Goal: Transaction & Acquisition: Purchase product/service

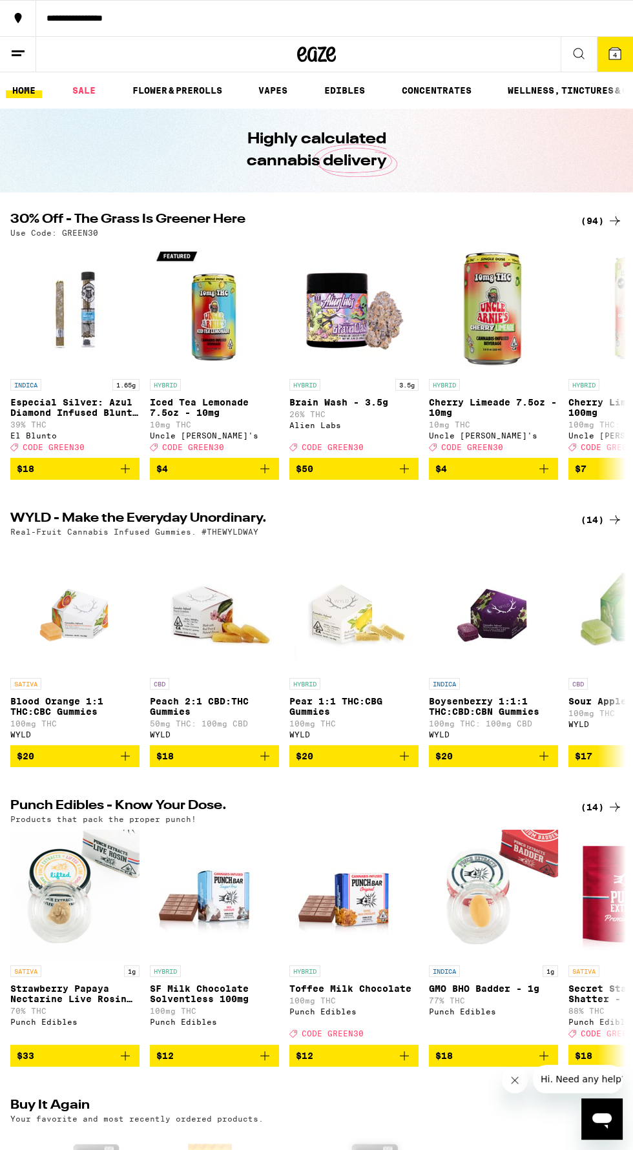
click at [615, 35] on button "**********" at bounding box center [316, 18] width 633 height 36
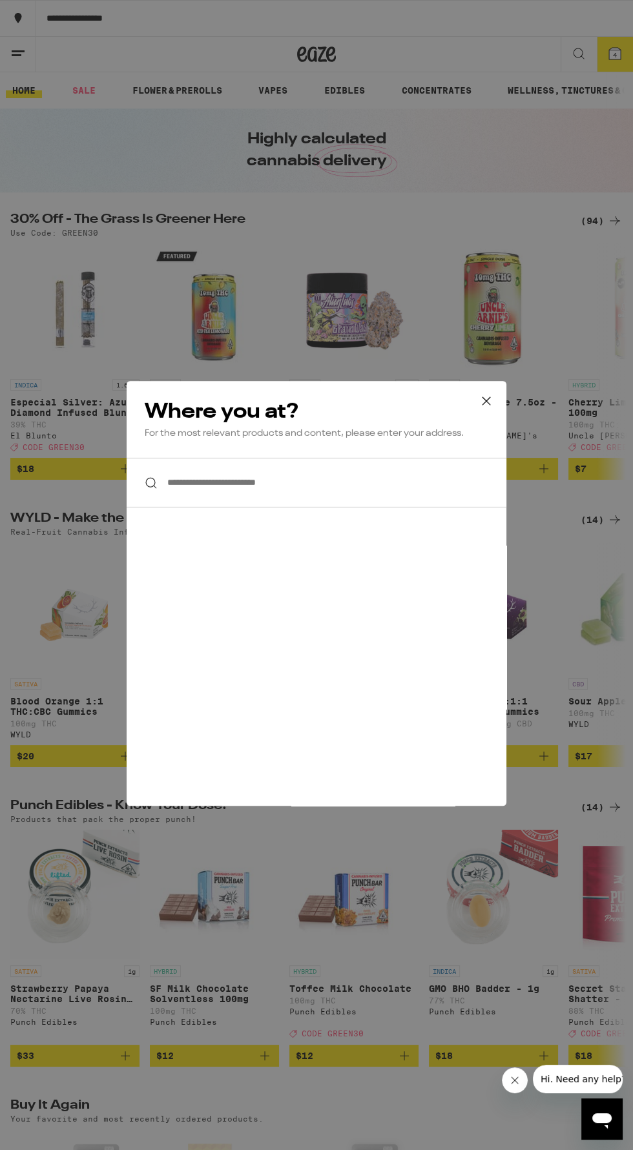
click at [493, 395] on icon at bounding box center [486, 400] width 19 height 19
